Goal: Transaction & Acquisition: Purchase product/service

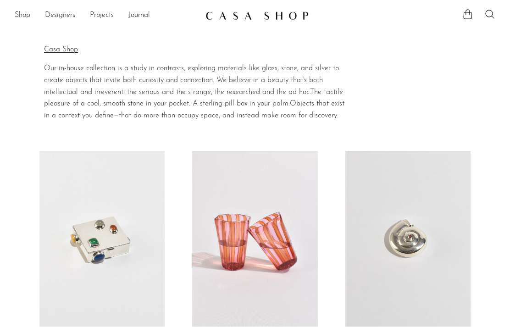
click at [24, 14] on link "Shop" at bounding box center [23, 16] width 16 height 12
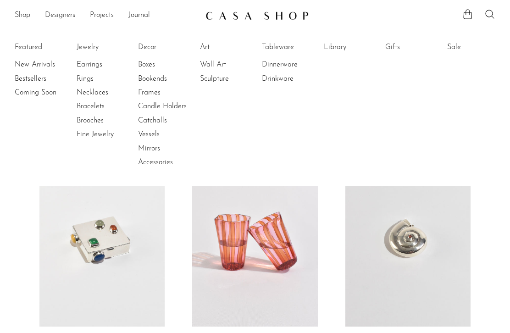
click at [39, 67] on link "New Arrivals" at bounding box center [49, 65] width 69 height 10
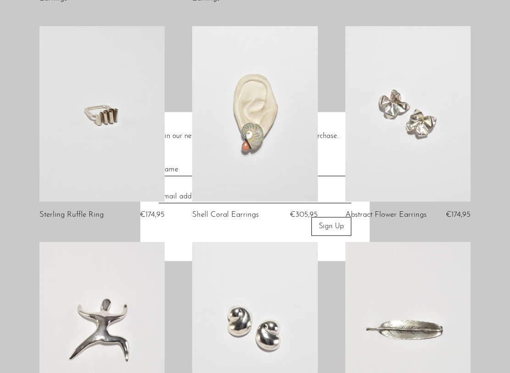
scroll to position [335, 0]
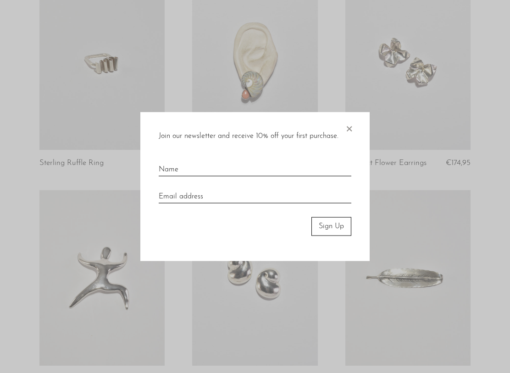
click at [351, 129] on span "×" at bounding box center [348, 126] width 9 height 29
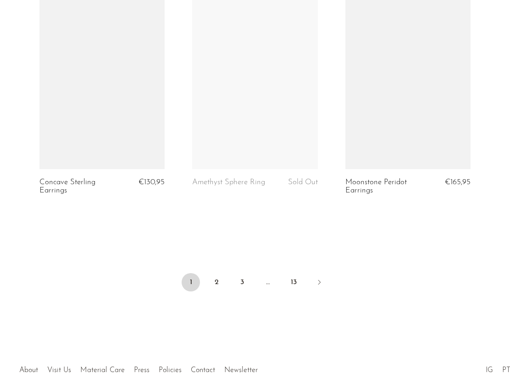
scroll to position [2550, 0]
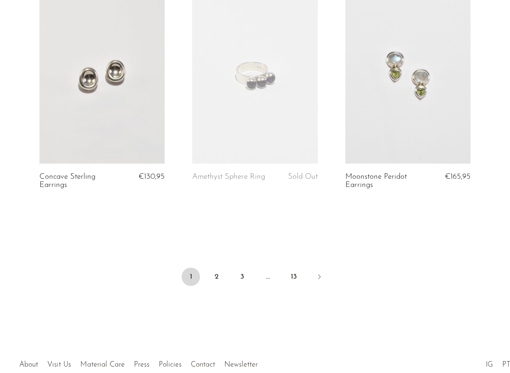
click at [224, 270] on link "2" at bounding box center [216, 277] width 18 height 18
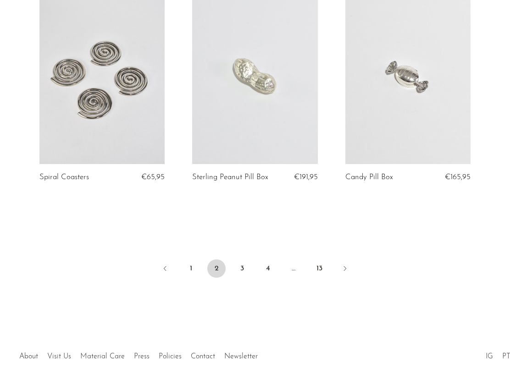
scroll to position [2550, 0]
click at [246, 262] on link "3" at bounding box center [242, 268] width 18 height 18
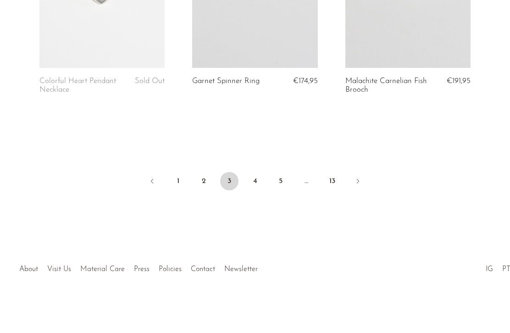
scroll to position [2583, 0]
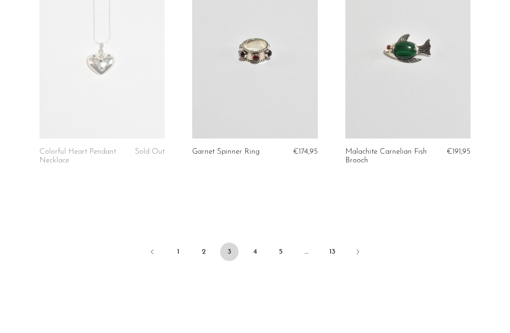
click at [263, 246] on link "4" at bounding box center [255, 252] width 18 height 18
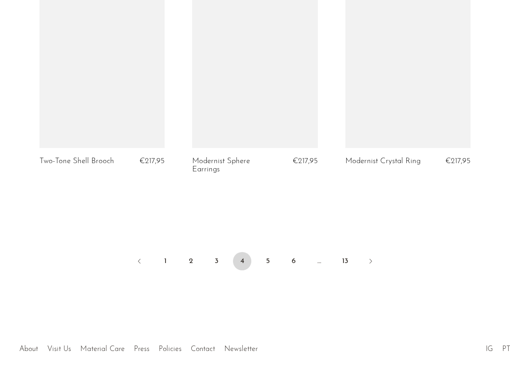
scroll to position [2583, 0]
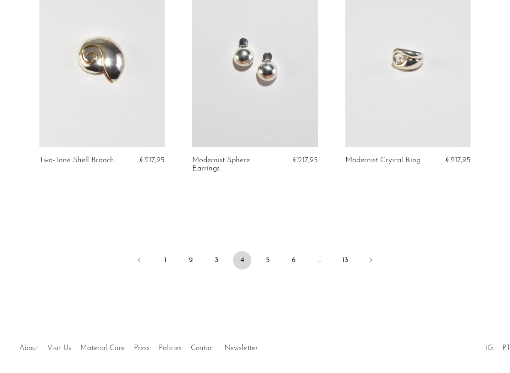
click at [285, 251] on link "6" at bounding box center [293, 260] width 18 height 18
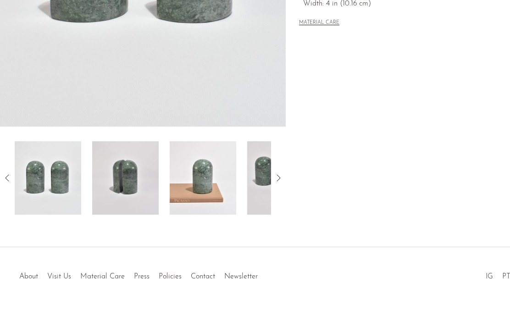
scroll to position [264, 0]
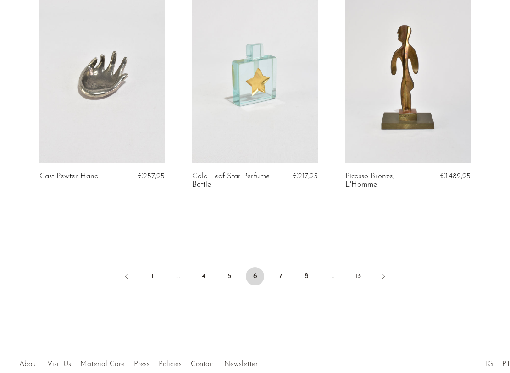
scroll to position [2550, 0]
click at [234, 276] on link "5" at bounding box center [229, 276] width 18 height 18
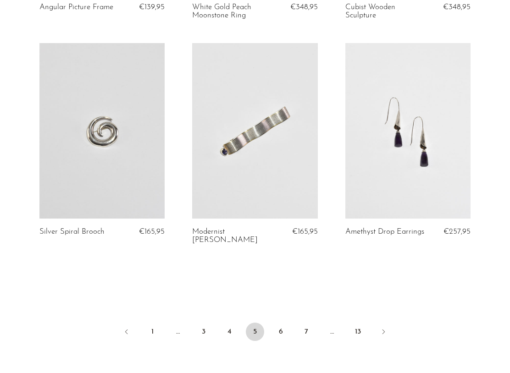
scroll to position [2531, 0]
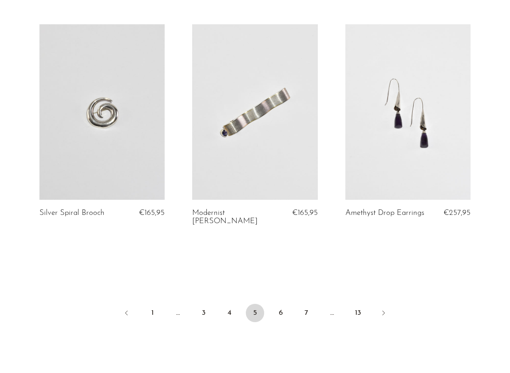
click at [315, 304] on link "7" at bounding box center [306, 313] width 18 height 18
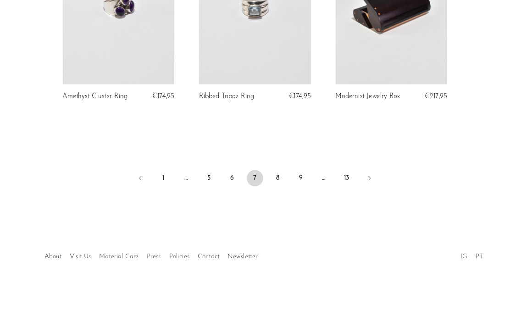
scroll to position [2630, 0]
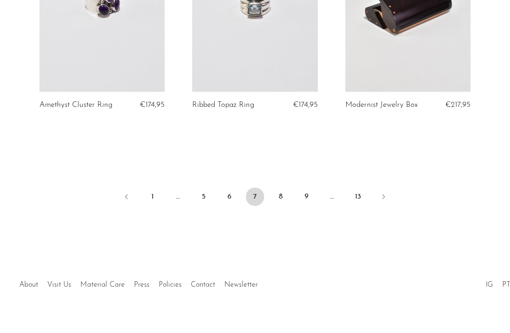
click at [283, 187] on link "8" at bounding box center [280, 196] width 18 height 18
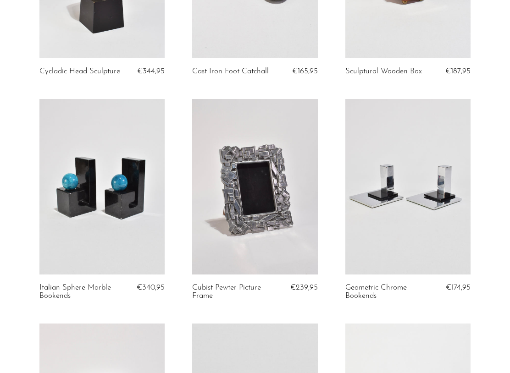
scroll to position [643, 0]
click at [268, 289] on link "Cubist Pewter Picture Frame" at bounding box center [233, 291] width 82 height 17
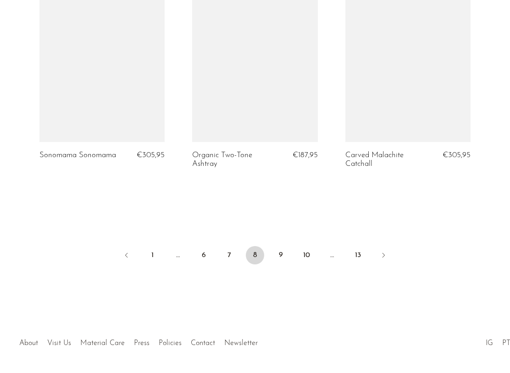
scroll to position [2580, 0]
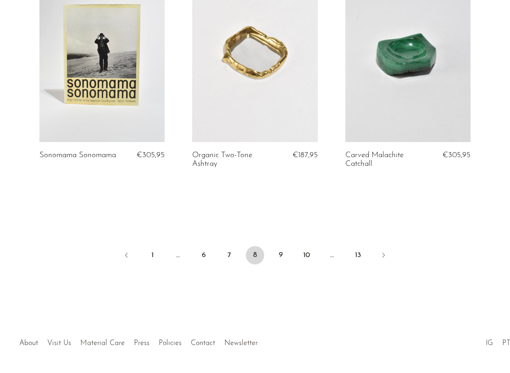
click at [281, 246] on link "9" at bounding box center [280, 255] width 18 height 18
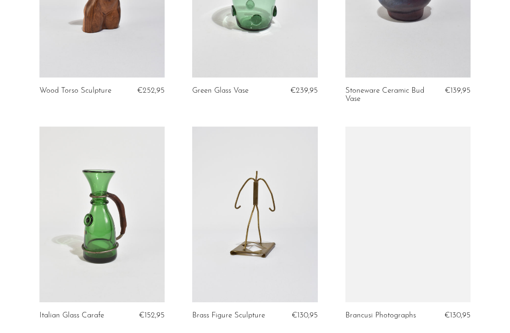
scroll to position [407, 0]
